Goal: Find specific page/section: Find specific page/section

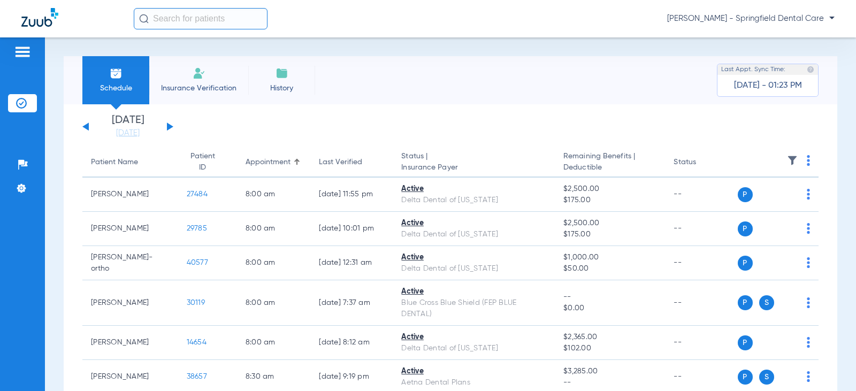
click at [183, 18] on input "text" at bounding box center [201, 18] width 134 height 21
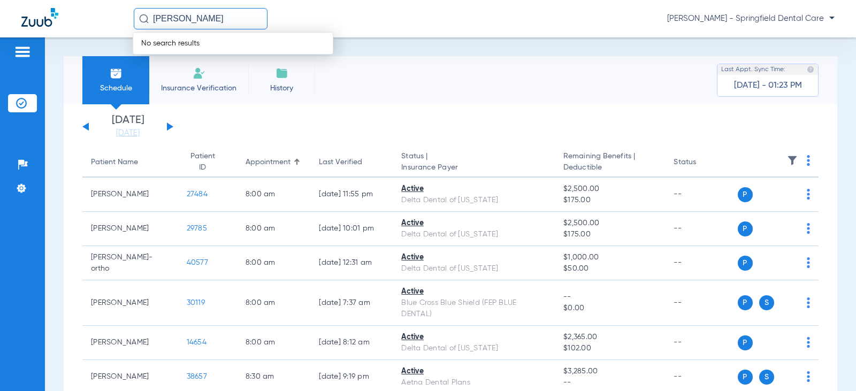
click at [190, 20] on input "[PERSON_NAME]" at bounding box center [201, 18] width 134 height 21
drag, startPoint x: 174, startPoint y: 20, endPoint x: 221, endPoint y: 17, distance: 47.2
click at [221, 17] on input "[PERSON_NAME]" at bounding box center [201, 18] width 134 height 21
click at [169, 20] on input "[PERSON_NAME]" at bounding box center [201, 18] width 134 height 21
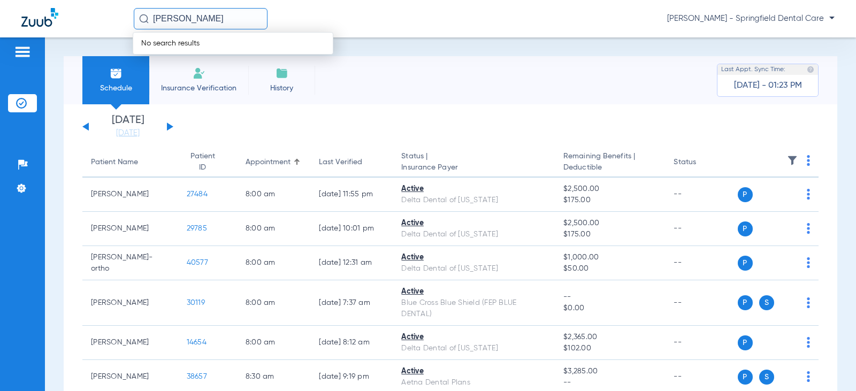
click at [186, 12] on input "[PERSON_NAME]" at bounding box center [201, 18] width 134 height 21
click at [186, 19] on input "[PERSON_NAME]" at bounding box center [201, 18] width 134 height 21
type input "[PERSON_NAME]"
click at [235, 29] on div "[PERSON_NAME] No search results [PERSON_NAME] - Springfield Dental Care" at bounding box center [428, 18] width 856 height 37
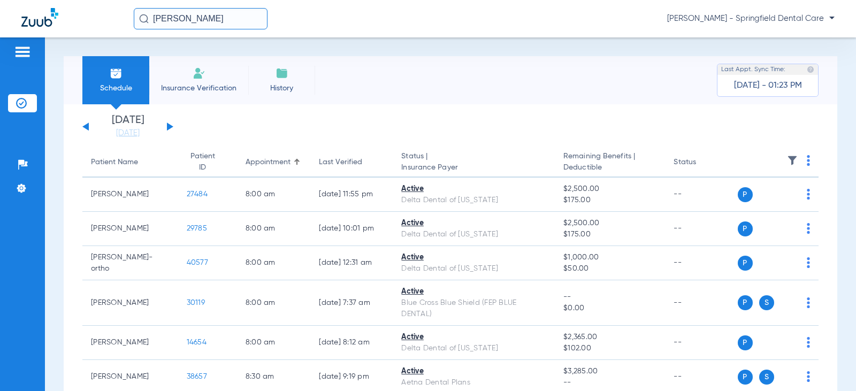
click at [225, 22] on input "[PERSON_NAME]" at bounding box center [201, 18] width 134 height 21
